Goal: Task Accomplishment & Management: Use online tool/utility

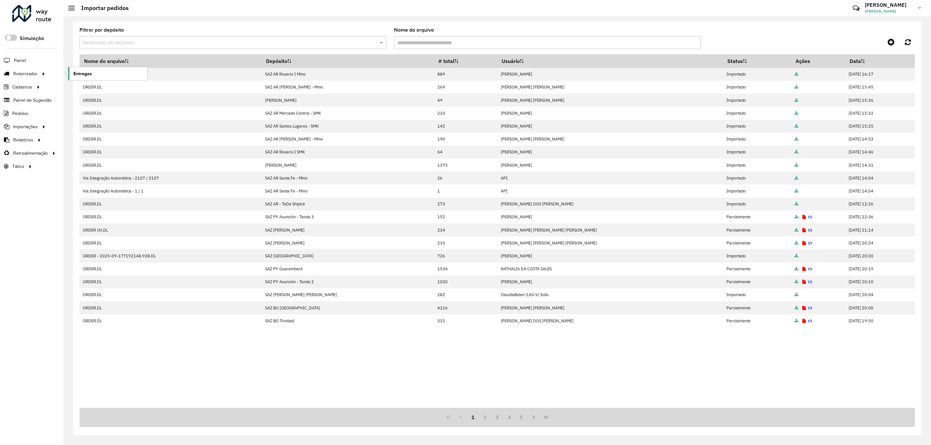
click at [75, 73] on span "Entregas" at bounding box center [82, 73] width 18 height 7
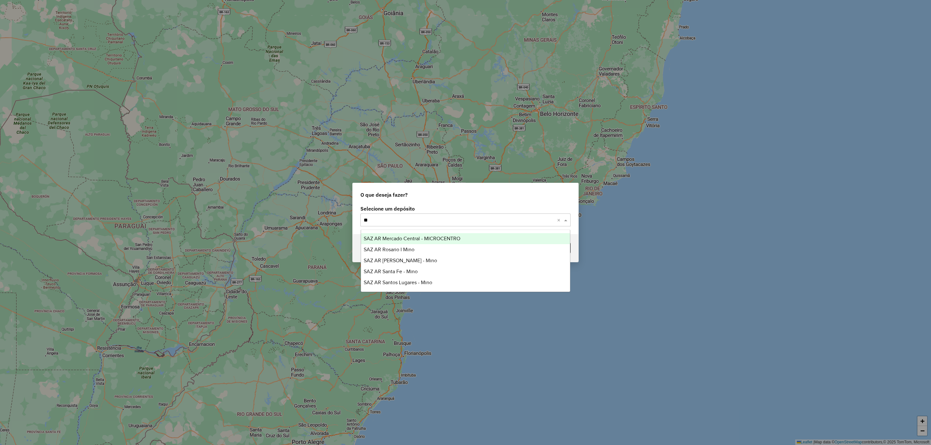
type input "***"
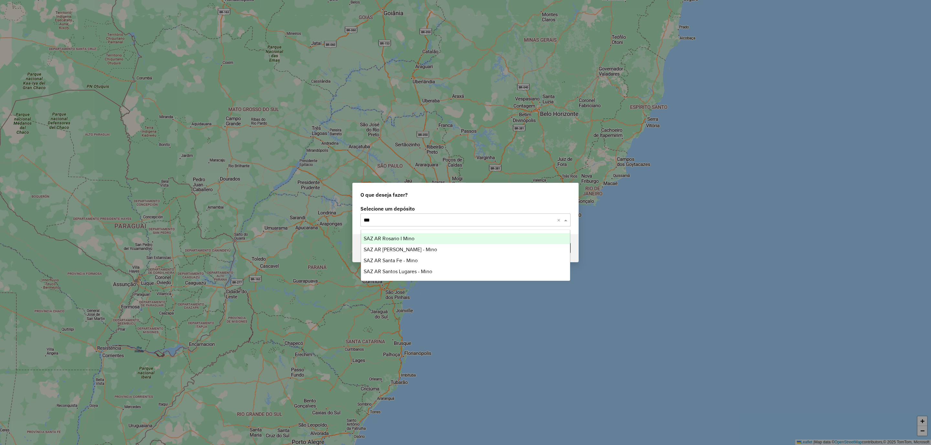
click at [433, 240] on div "SAZ AR Rosario I Mino" at bounding box center [465, 238] width 209 height 11
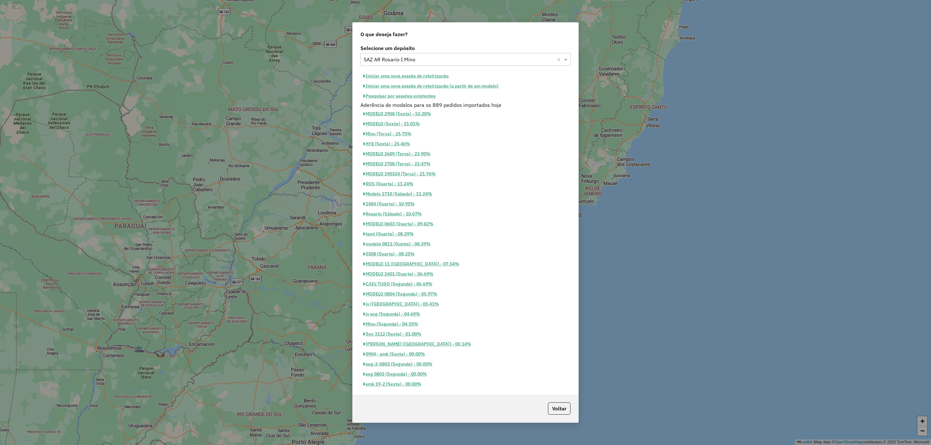
click at [399, 100] on button "Pesquisar por sessões existentes" at bounding box center [399, 96] width 78 height 10
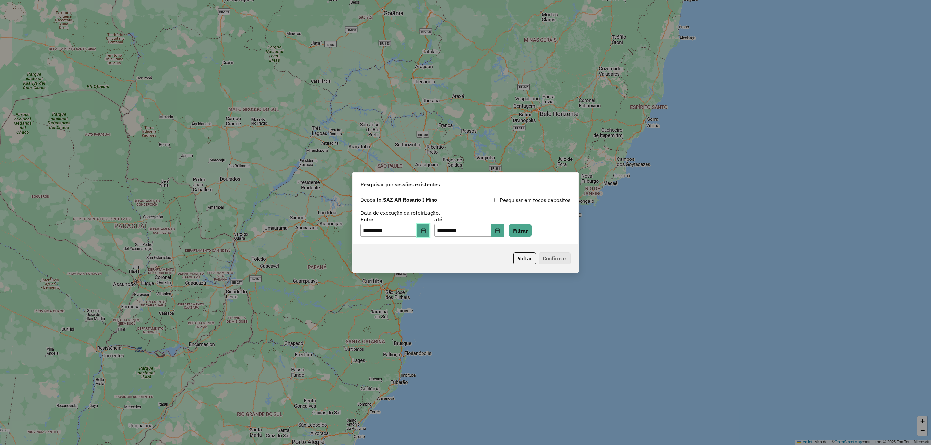
click at [424, 230] on button "Choose Date" at bounding box center [423, 230] width 12 height 13
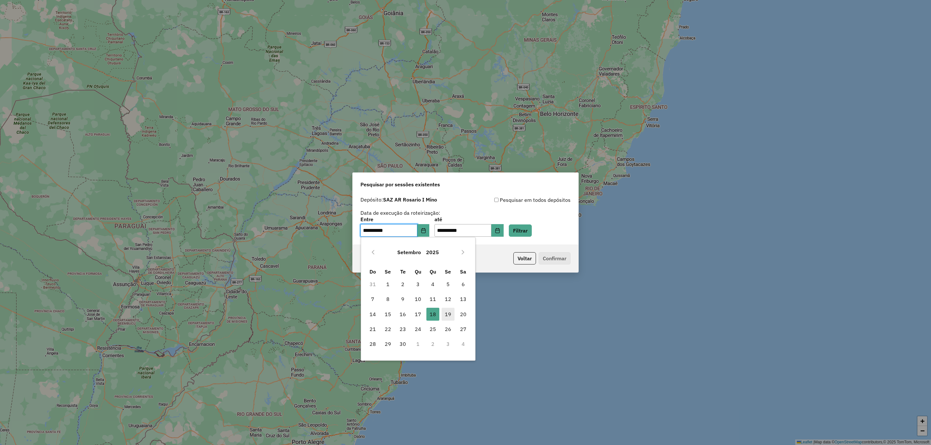
drag, startPoint x: 447, startPoint y: 315, endPoint x: 447, endPoint y: 311, distance: 3.9
click at [446, 315] on span "19" at bounding box center [448, 314] width 13 height 13
type input "**********"
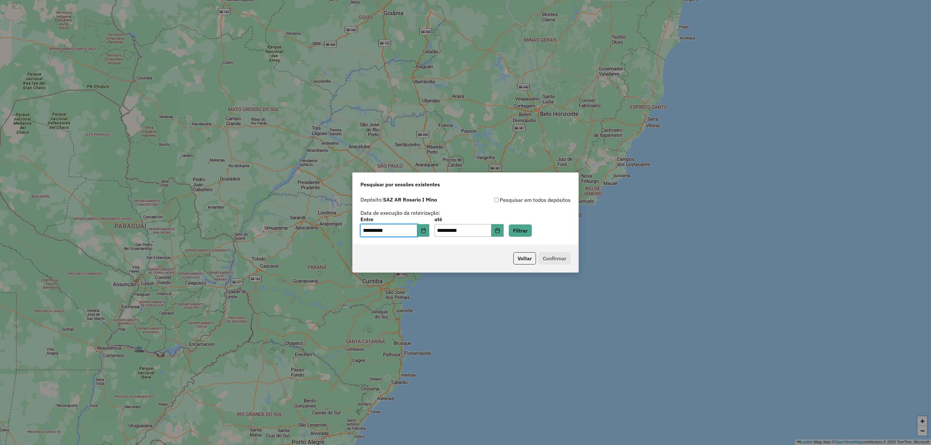
click at [529, 223] on div "**********" at bounding box center [465, 227] width 210 height 20
click at [530, 226] on button "Filtrar" at bounding box center [520, 231] width 23 height 12
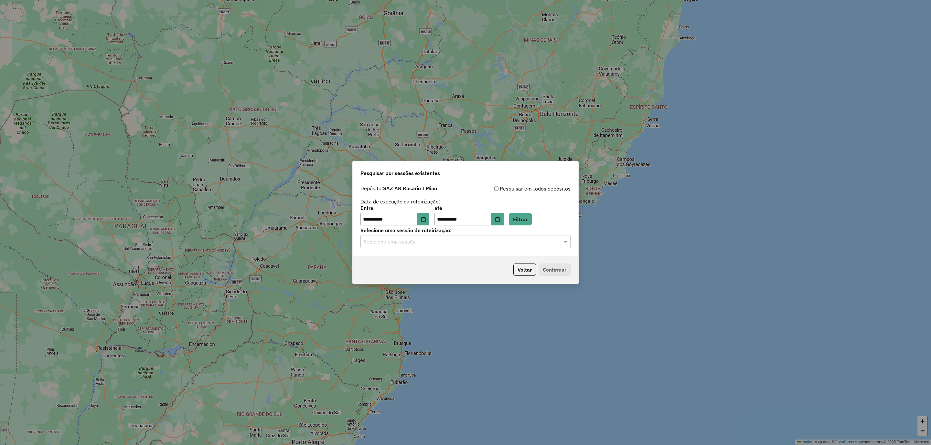
click at [419, 244] on input "text" at bounding box center [459, 242] width 191 height 8
click at [436, 259] on div "1278361 - 19/09/2025 16:23" at bounding box center [465, 260] width 209 height 11
click at [552, 265] on button "Confirmar" at bounding box center [555, 270] width 32 height 12
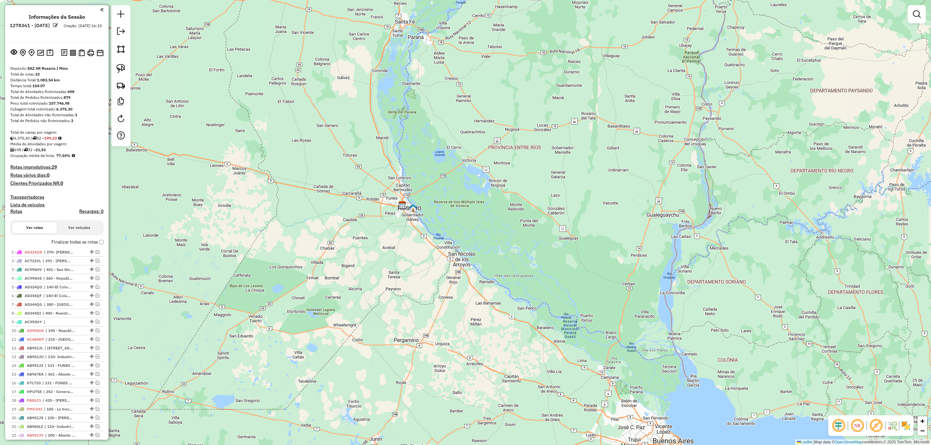
scroll to position [266, 0]
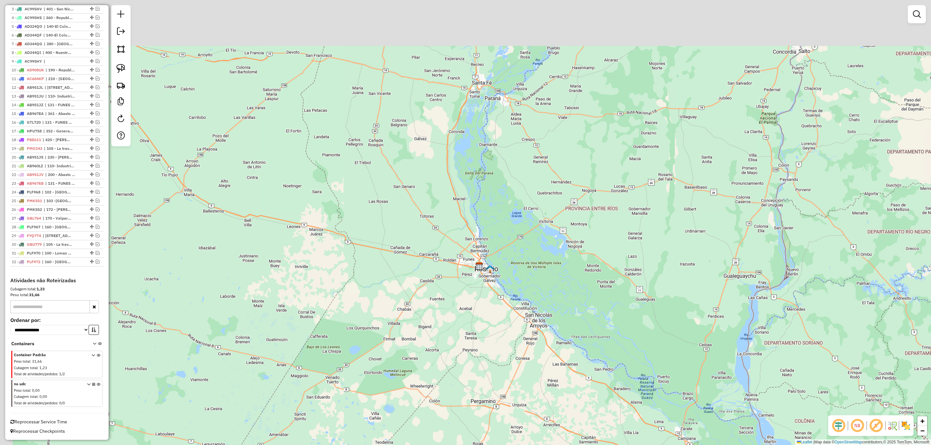
drag, startPoint x: 332, startPoint y: 301, endPoint x: 340, endPoint y: 296, distance: 10.0
click at [334, 302] on div "Janela de atendimento Grade de atendimento Capacidade Transportadoras Veículos …" at bounding box center [465, 222] width 931 height 445
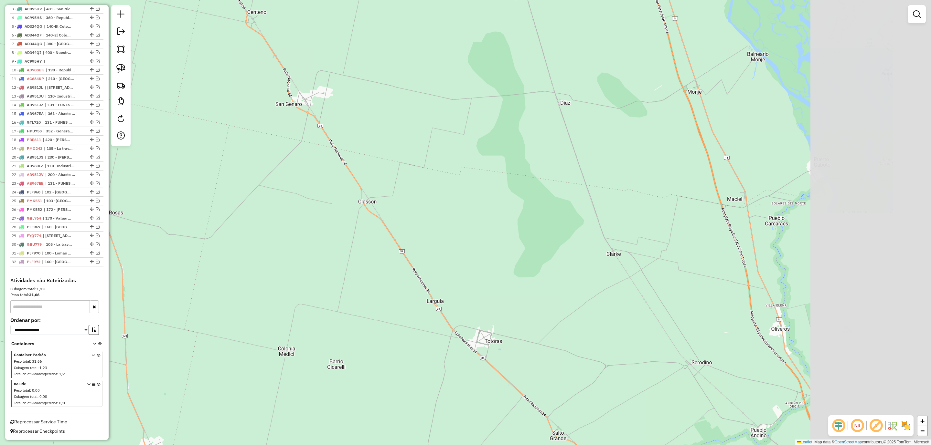
drag, startPoint x: 588, startPoint y: 202, endPoint x: 410, endPoint y: 211, distance: 178.0
click at [411, 215] on div "Janela de atendimento Grade de atendimento Capacidade Transportadoras Veículos …" at bounding box center [465, 222] width 931 height 445
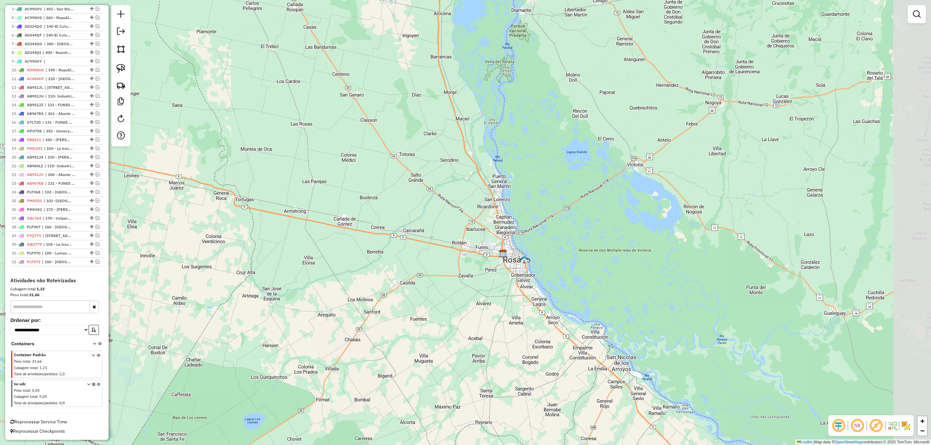
drag, startPoint x: 599, startPoint y: 311, endPoint x: 494, endPoint y: 214, distance: 142.7
click at [494, 214] on div "Janela de atendimento Grade de atendimento Capacidade Transportadoras Veículos …" at bounding box center [465, 222] width 931 height 445
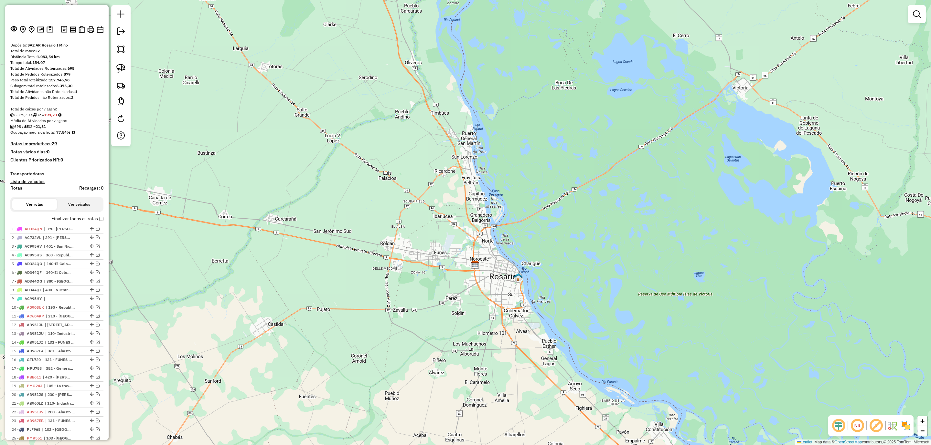
scroll to position [0, 0]
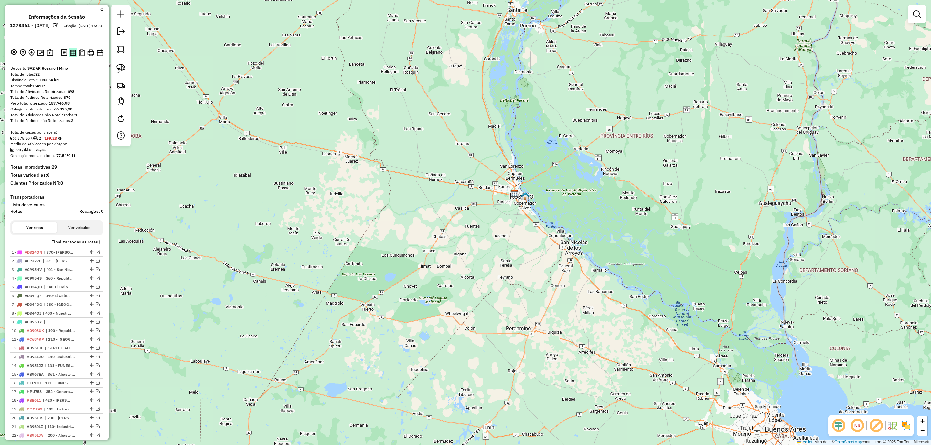
click at [70, 53] on img at bounding box center [73, 53] width 6 height 6
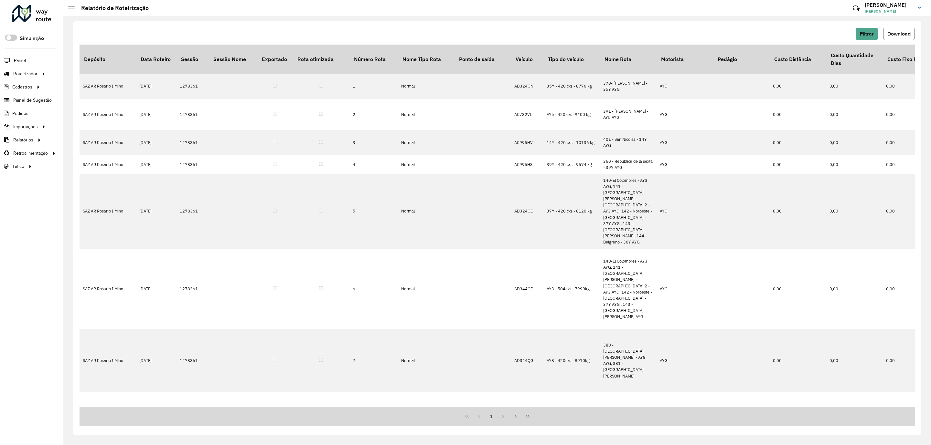
click at [902, 36] on span "Download" at bounding box center [898, 33] width 23 height 5
